Goal: Task Accomplishment & Management: Use online tool/utility

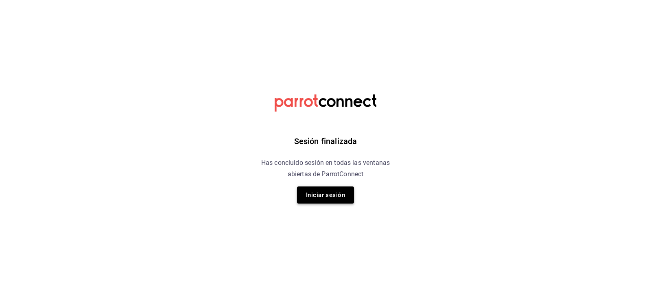
click at [334, 194] on button "Iniciar sesión" at bounding box center [325, 194] width 57 height 17
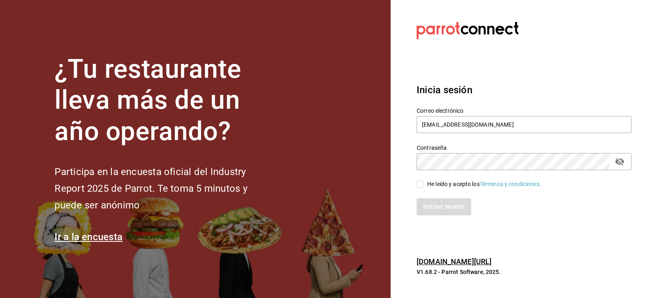
click at [421, 184] on input "He leído y acepto los Términos y condiciones." at bounding box center [420, 184] width 7 height 7
checkbox input "true"
click at [427, 202] on button "Iniciar sesión" at bounding box center [444, 206] width 55 height 17
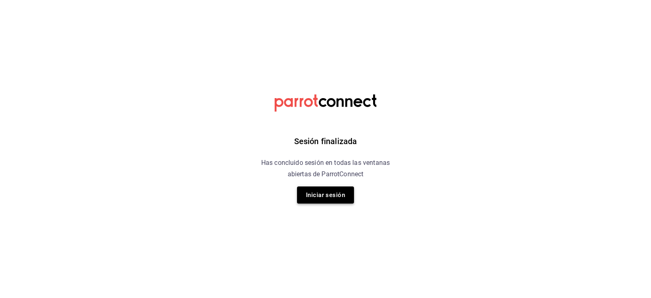
click at [336, 193] on button "Iniciar sesión" at bounding box center [325, 194] width 57 height 17
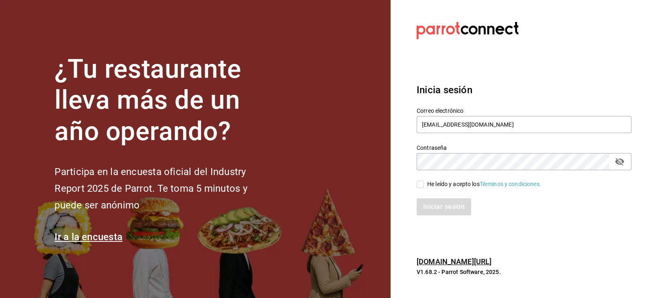
click at [426, 184] on span "He leído y acepto los Términos y condiciones." at bounding box center [482, 184] width 117 height 9
click at [424, 184] on input "He leído y acepto los Términos y condiciones." at bounding box center [420, 184] width 7 height 7
checkbox input "true"
click at [432, 202] on button "Iniciar sesión" at bounding box center [444, 206] width 55 height 17
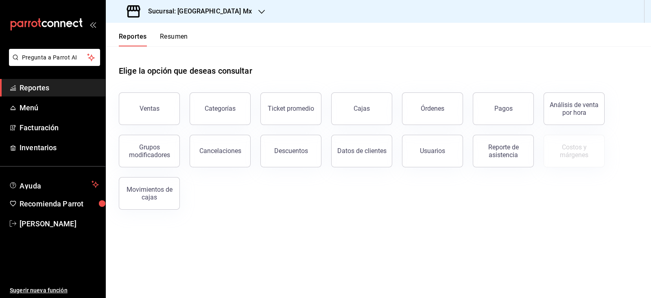
click at [190, 9] on h3 "Sucursal: [GEOGRAPHIC_DATA] Mx" at bounding box center [197, 12] width 110 height 10
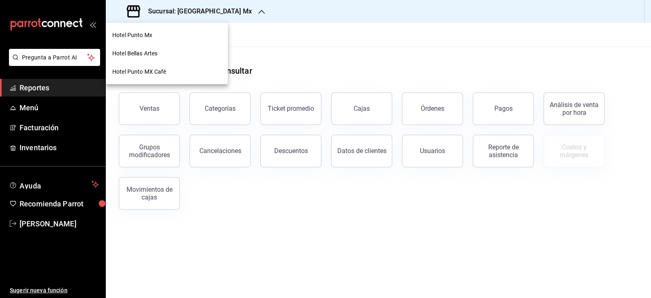
click at [175, 71] on div "Hotel Punto MX Café" at bounding box center [166, 72] width 109 height 9
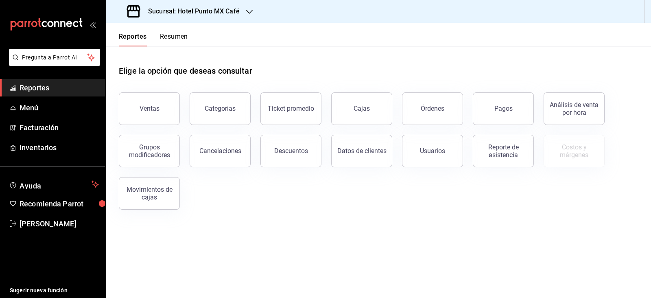
drag, startPoint x: 438, startPoint y: 121, endPoint x: 440, endPoint y: 117, distance: 4.3
click at [440, 122] on button "Órdenes" at bounding box center [432, 108] width 61 height 33
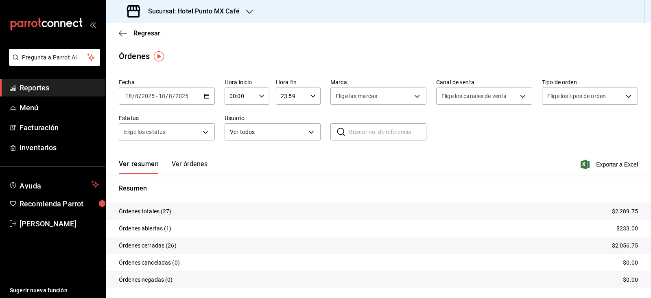
click at [177, 98] on input "2025" at bounding box center [182, 96] width 14 height 7
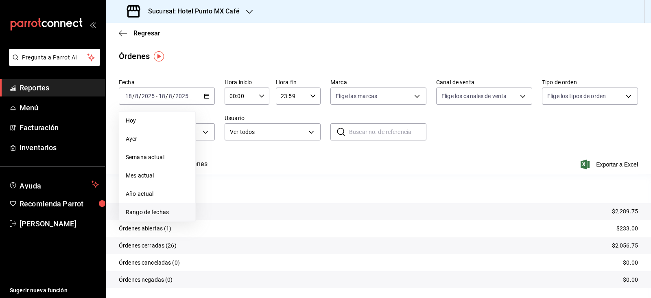
click at [162, 210] on span "Rango de fechas" at bounding box center [157, 212] width 63 height 9
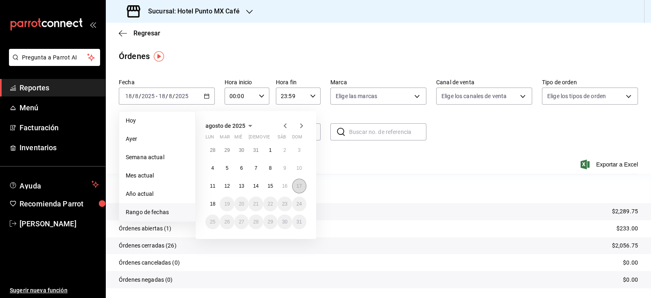
click at [299, 189] on button "17" at bounding box center [299, 186] width 14 height 15
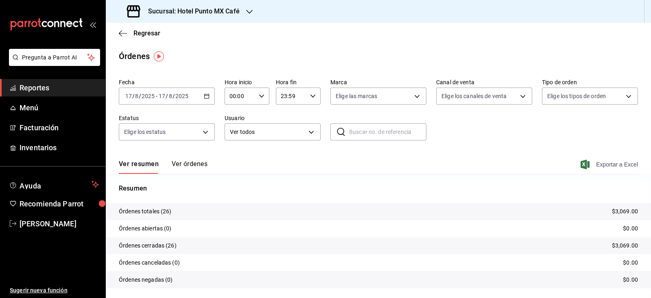
click at [596, 167] on span "Exportar a Excel" at bounding box center [611, 165] width 56 height 10
click at [148, 33] on span "Regresar" at bounding box center [147, 33] width 27 height 8
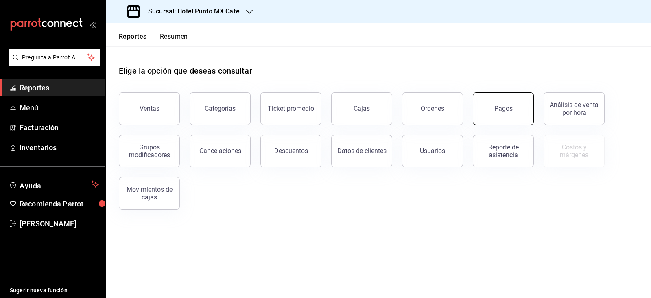
click at [499, 114] on button "Pagos" at bounding box center [503, 108] width 61 height 33
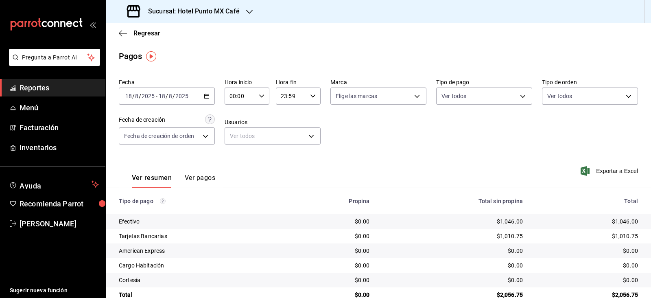
click at [180, 99] on input "2025" at bounding box center [182, 96] width 14 height 7
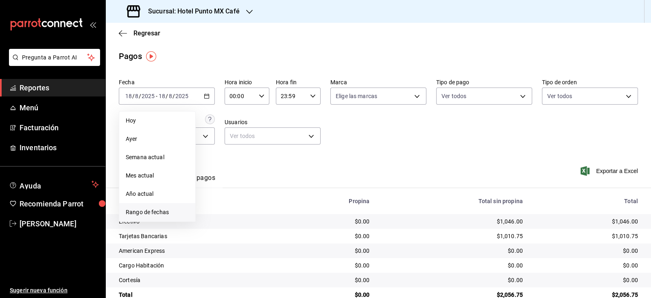
click at [163, 213] on span "Rango de fechas" at bounding box center [157, 212] width 63 height 9
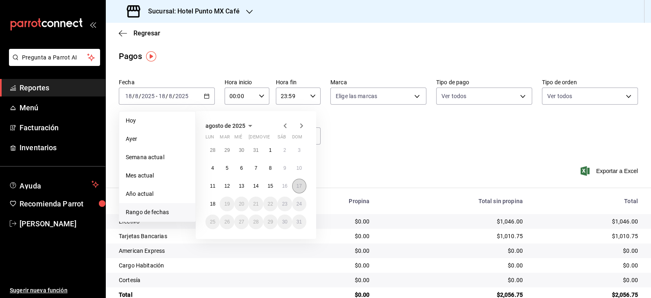
click at [298, 188] on abbr "17" at bounding box center [299, 186] width 5 height 6
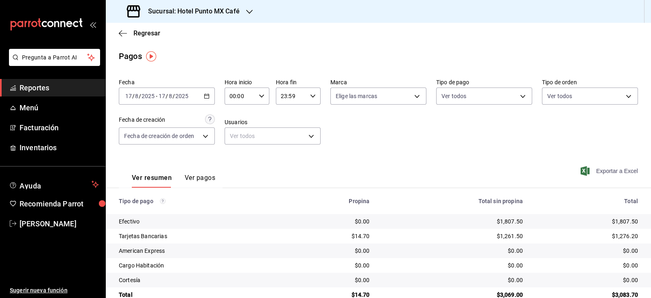
click at [606, 169] on span "Exportar a Excel" at bounding box center [611, 171] width 56 height 10
click at [210, 11] on h3 "Sucursal: Hotel Punto MX Café" at bounding box center [191, 12] width 98 height 10
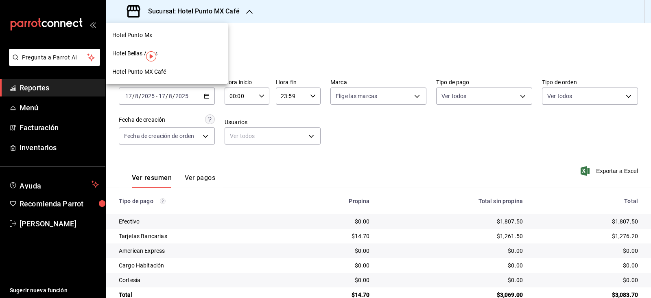
click at [238, 13] on div at bounding box center [325, 149] width 651 height 298
click at [234, 11] on h3 "Sucursal: Hotel Punto MX Café" at bounding box center [191, 12] width 98 height 10
click at [173, 37] on div "Hotel Punto Mx" at bounding box center [166, 35] width 109 height 9
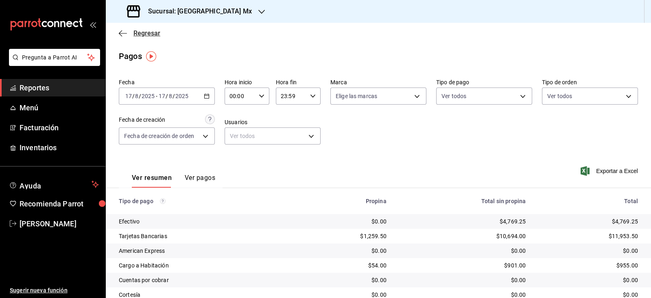
click at [151, 34] on span "Regresar" at bounding box center [147, 33] width 27 height 8
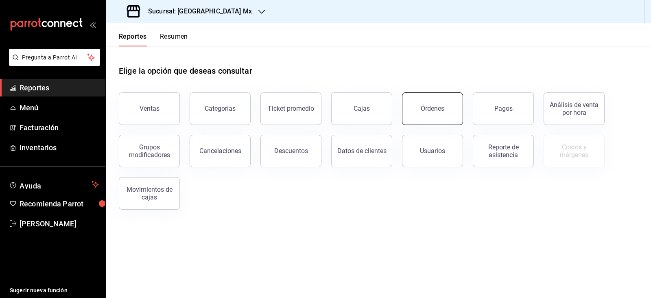
click at [440, 111] on div "Órdenes" at bounding box center [433, 109] width 24 height 8
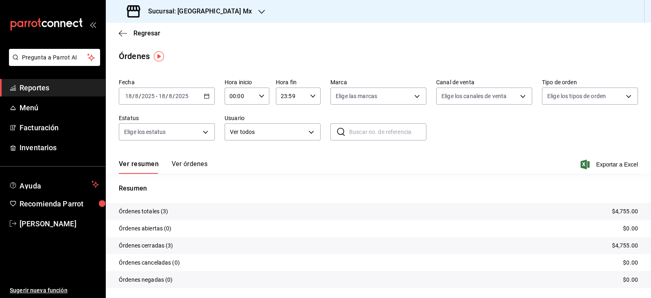
click at [167, 96] on span "/" at bounding box center [167, 96] width 2 height 7
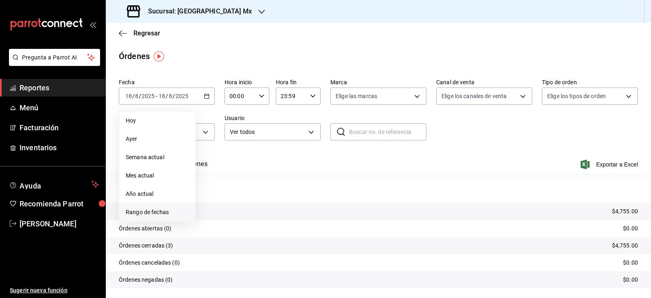
click at [162, 209] on span "Rango de fechas" at bounding box center [157, 212] width 63 height 9
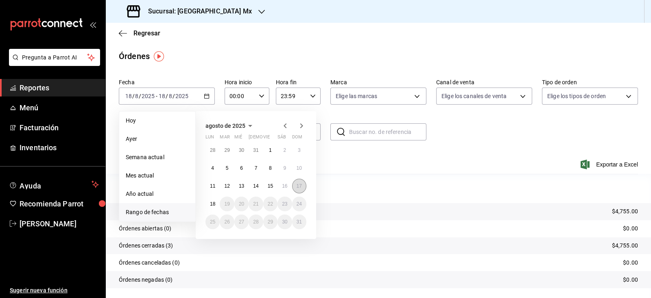
click at [298, 184] on abbr "17" at bounding box center [299, 186] width 5 height 6
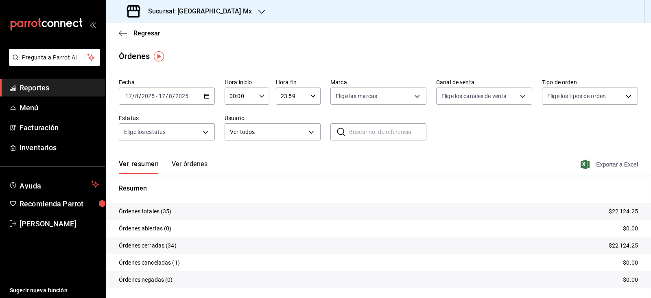
click at [609, 169] on span "Exportar a Excel" at bounding box center [611, 165] width 56 height 10
click at [159, 41] on div "Regresar" at bounding box center [378, 33] width 545 height 21
click at [149, 31] on span "Regresar" at bounding box center [147, 33] width 27 height 8
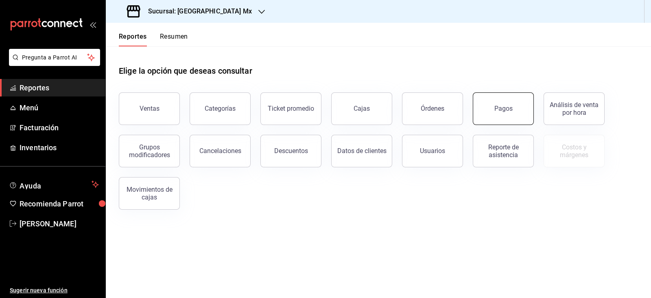
click at [499, 113] on button "Pagos" at bounding box center [503, 108] width 61 height 33
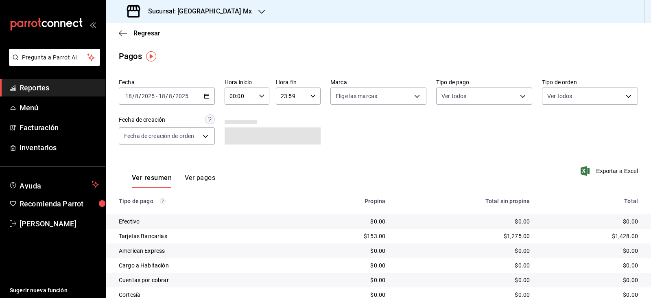
click at [180, 99] on input "2025" at bounding box center [182, 96] width 14 height 7
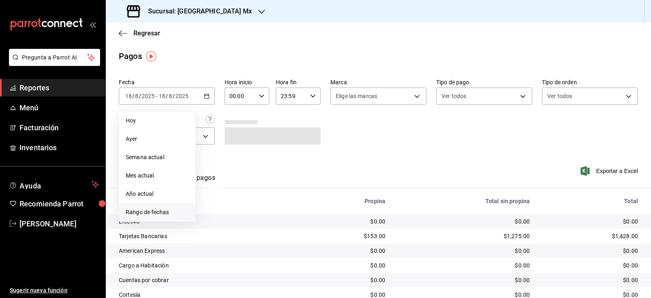
click at [178, 209] on span "Rango de fechas" at bounding box center [157, 212] width 63 height 9
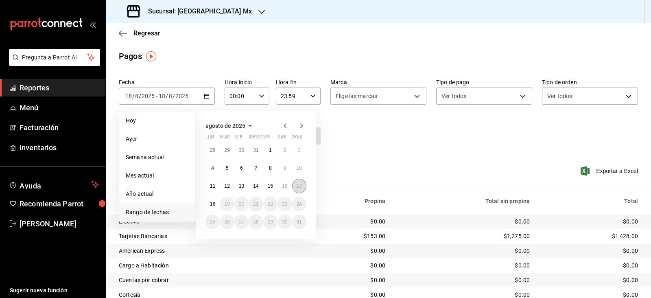
click at [295, 188] on button "17" at bounding box center [299, 186] width 14 height 15
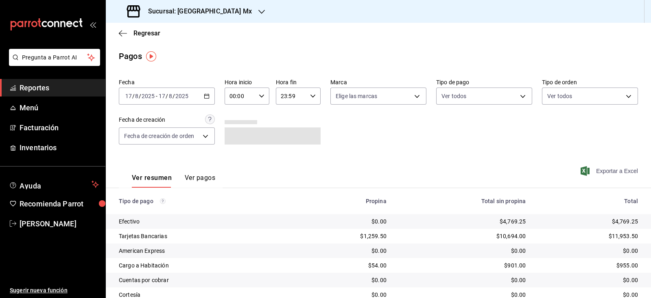
click at [618, 170] on span "Exportar a Excel" at bounding box center [611, 171] width 56 height 10
